Goal: Transaction & Acquisition: Subscribe to service/newsletter

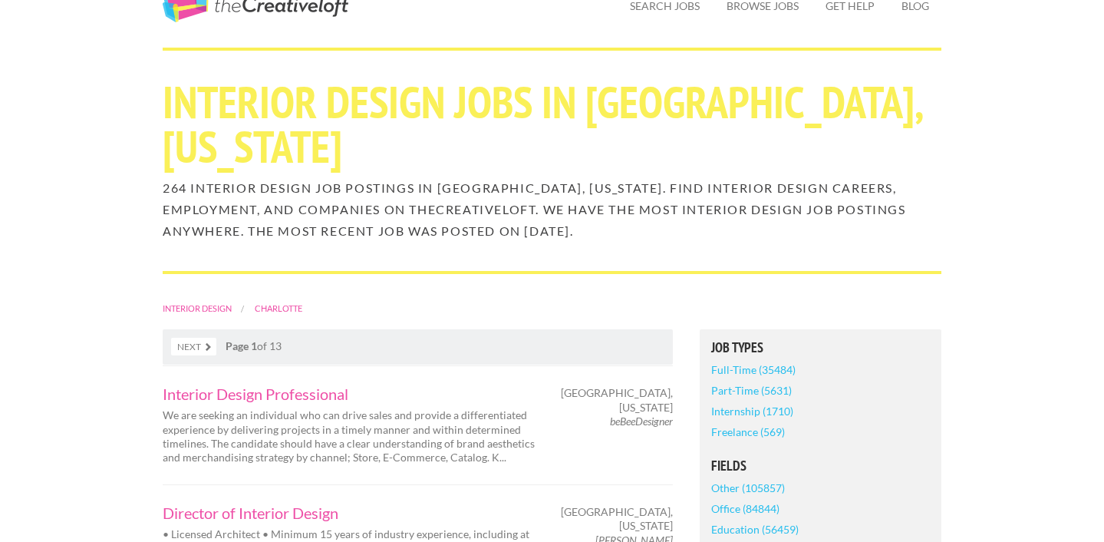
scroll to position [285, 0]
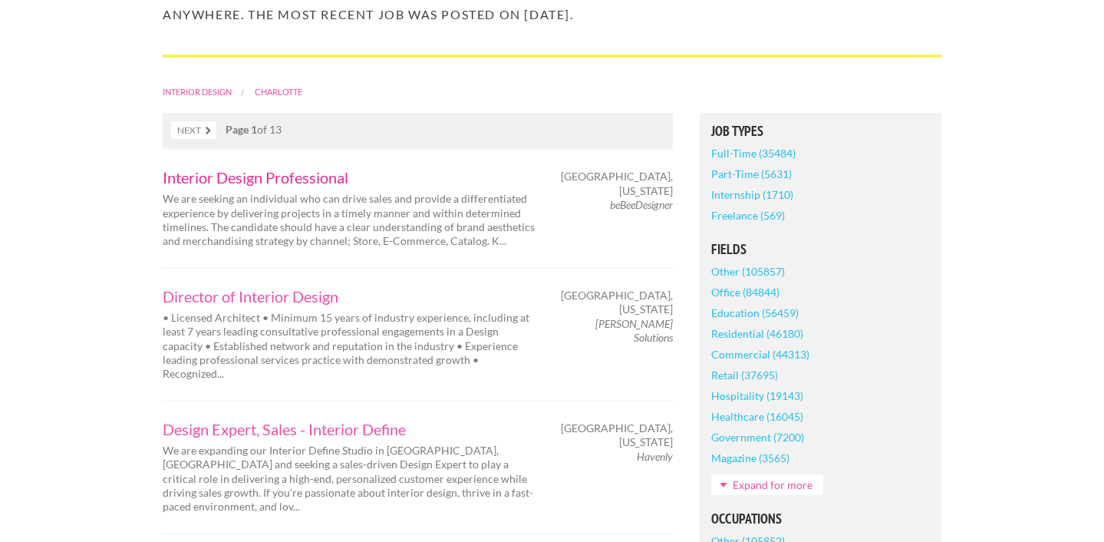
click at [297, 184] on link "Interior Design Professional" at bounding box center [351, 177] width 376 height 15
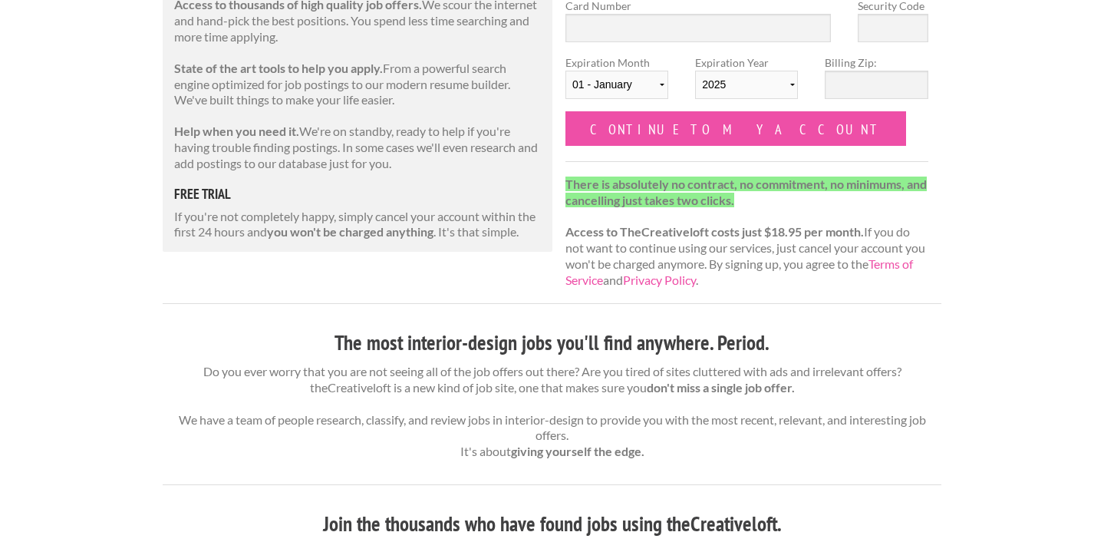
scroll to position [242, 0]
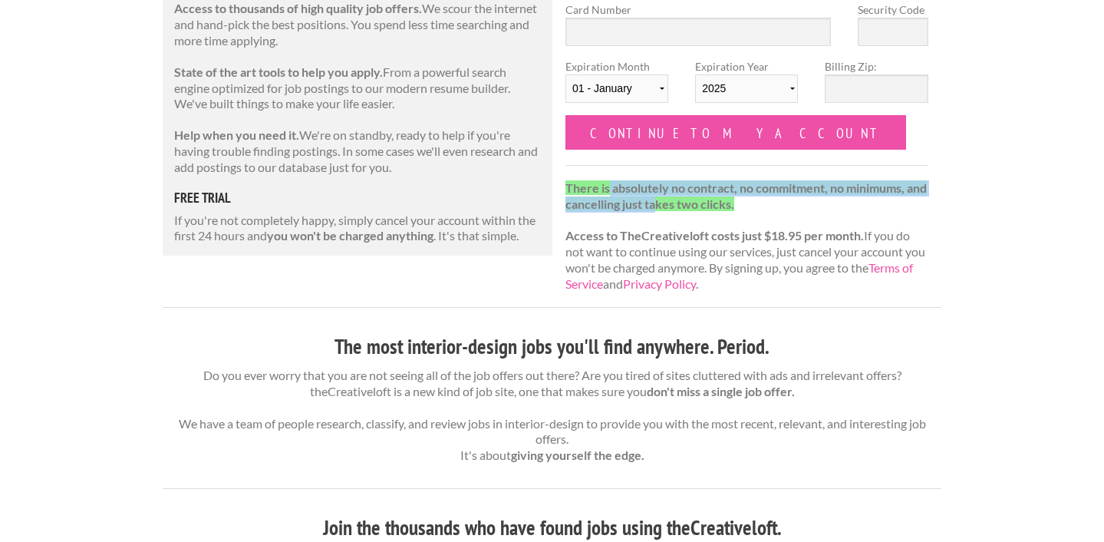
drag, startPoint x: 608, startPoint y: 188, endPoint x: 678, endPoint y: 207, distance: 73.1
click at [678, 207] on strong "There is absolutely no contract, no commitment, no minimums, and cancelling jus…" at bounding box center [745, 195] width 361 height 31
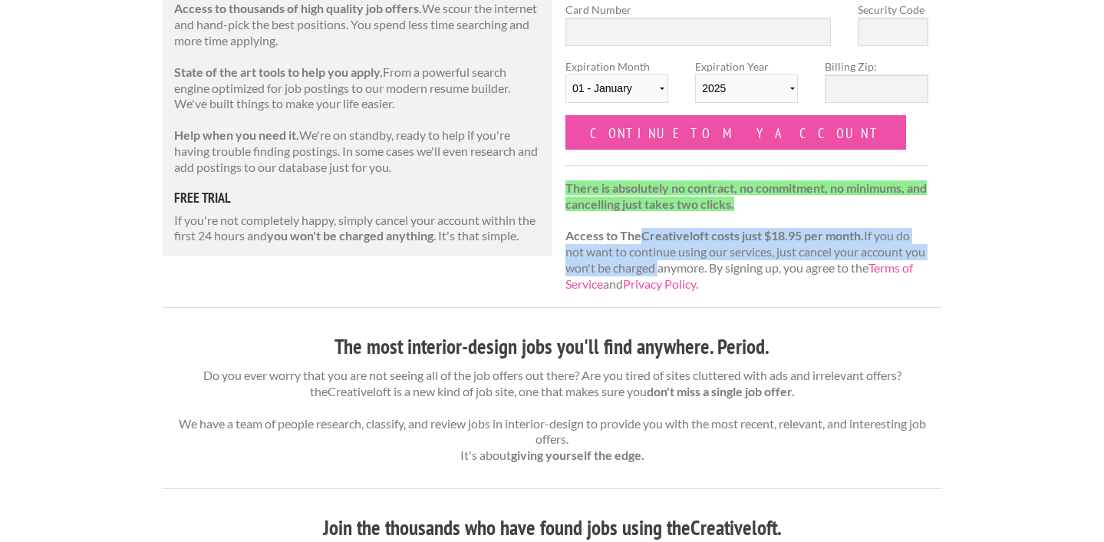
drag, startPoint x: 641, startPoint y: 240, endPoint x: 656, endPoint y: 272, distance: 35.4
click at [655, 272] on p "There is absolutely no contract, no commitment, no minimums, and cancelling jus…" at bounding box center [746, 236] width 363 height 112
click at [656, 272] on p "There is absolutely no contract, no commitment, no minimums, and cancelling jus…" at bounding box center [746, 236] width 363 height 112
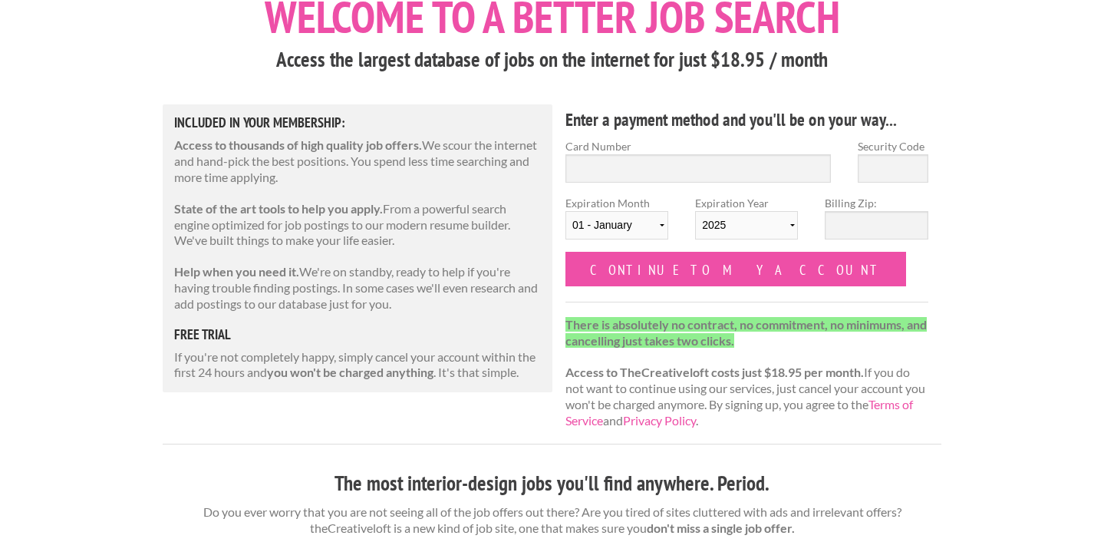
scroll to position [0, 0]
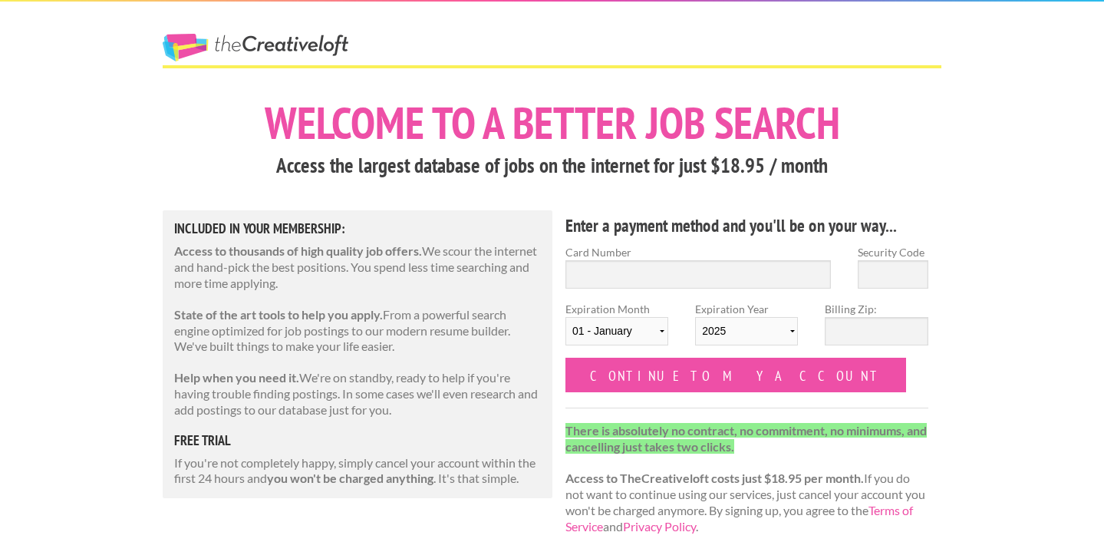
click at [366, 145] on h1 "Welcome to a better job search" at bounding box center [552, 122] width 779 height 44
